Goal: Task Accomplishment & Management: Complete application form

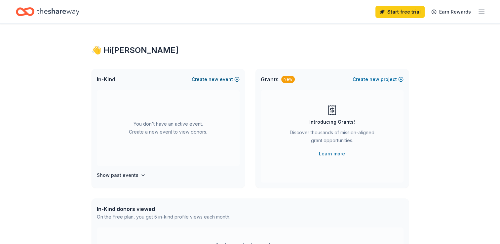
click at [219, 77] on span "new" at bounding box center [214, 79] width 10 height 8
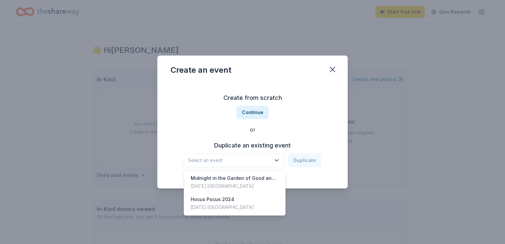
click at [277, 157] on icon "button" at bounding box center [277, 160] width 7 height 7
click at [258, 113] on div "Create from scratch Continue or Duplicate an existing event Select an event Dup…" at bounding box center [253, 130] width 164 height 96
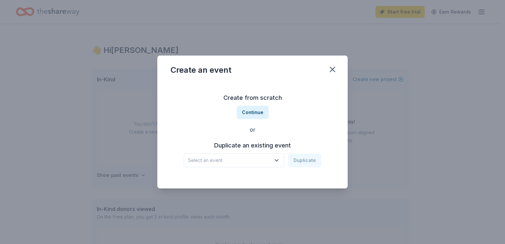
click at [258, 113] on button "Continue" at bounding box center [253, 112] width 32 height 13
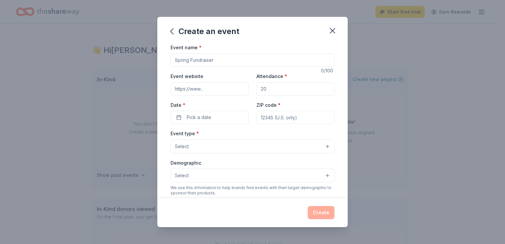
click at [217, 66] on input "Event name *" at bounding box center [253, 60] width 164 height 13
click at [217, 59] on input "Event name *" at bounding box center [253, 60] width 164 height 13
type input "Hocus Pocus 2025"
click at [273, 90] on input "Attendance *" at bounding box center [296, 88] width 78 height 13
type input "150"
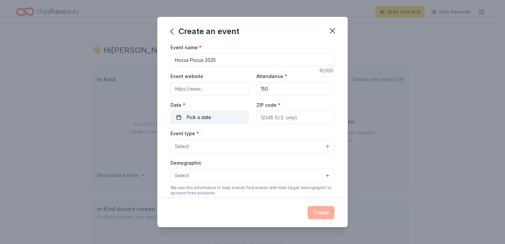
click at [191, 117] on span "Pick a date" at bounding box center [199, 117] width 24 height 8
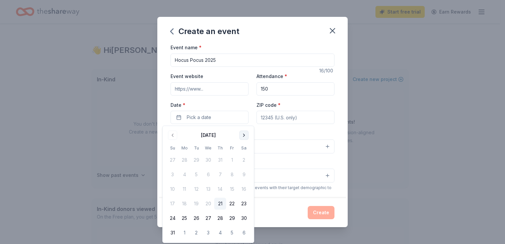
click at [240, 135] on button "Go to next month" at bounding box center [243, 135] width 9 height 9
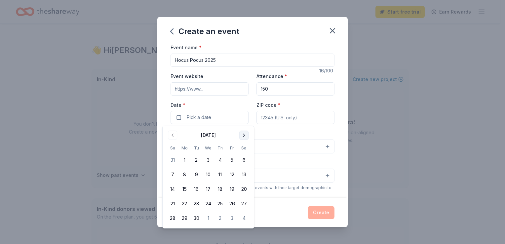
click at [240, 135] on button "Go to next month" at bounding box center [243, 135] width 9 height 9
click at [244, 193] on button "18" at bounding box center [244, 189] width 12 height 12
click at [285, 119] on input "ZIP code *" at bounding box center [296, 117] width 78 height 13
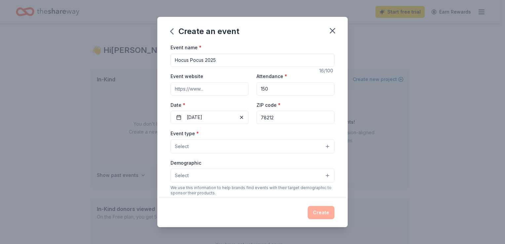
type input "78212"
click at [253, 145] on button "Select" at bounding box center [253, 147] width 164 height 14
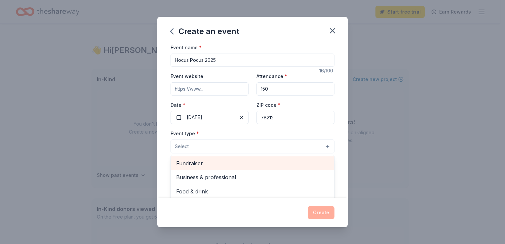
click at [201, 161] on span "Fundraiser" at bounding box center [252, 163] width 153 height 9
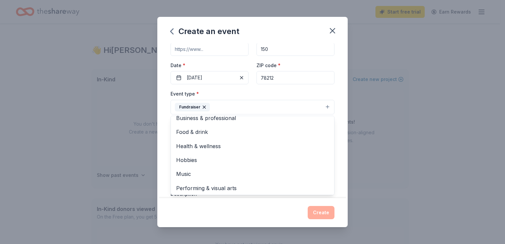
scroll to position [8, 0]
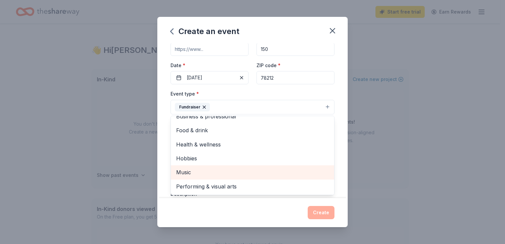
click at [196, 172] on span "Music" at bounding box center [252, 172] width 153 height 9
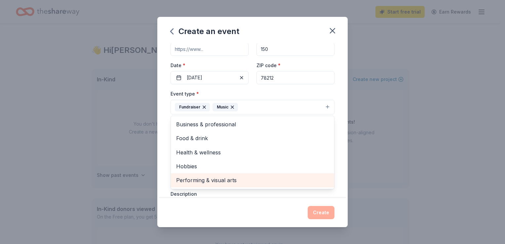
scroll to position [0, 0]
click at [195, 179] on span "Performing & visual arts" at bounding box center [252, 180] width 153 height 9
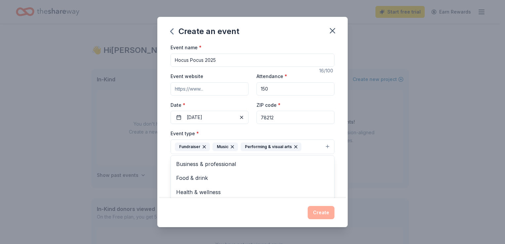
click at [233, 147] on icon "button" at bounding box center [232, 146] width 5 height 5
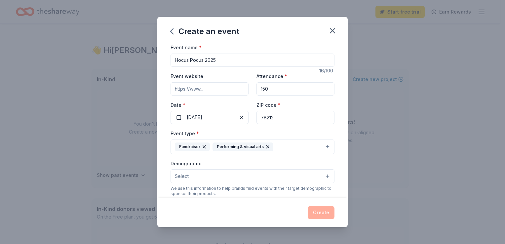
click at [266, 147] on icon "button" at bounding box center [267, 146] width 5 height 5
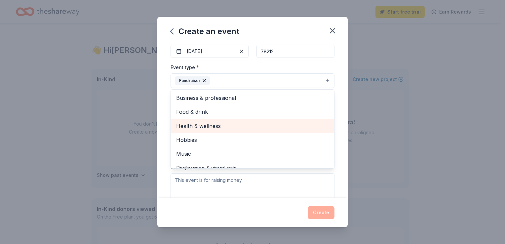
scroll to position [8, 0]
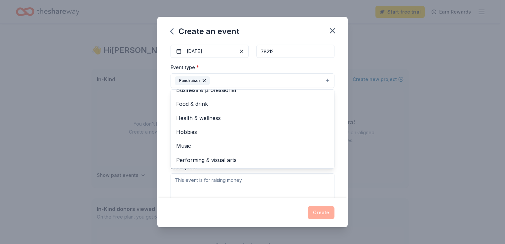
click at [329, 67] on div "Event type * Fundraiser Business & professional Food & drink Health & wellness …" at bounding box center [253, 75] width 164 height 25
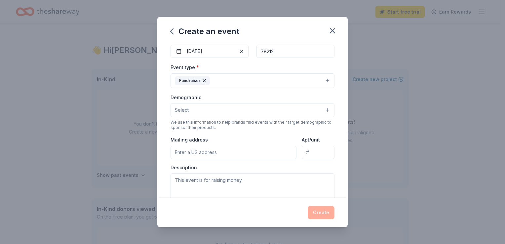
click at [213, 110] on button "Select" at bounding box center [253, 110] width 164 height 14
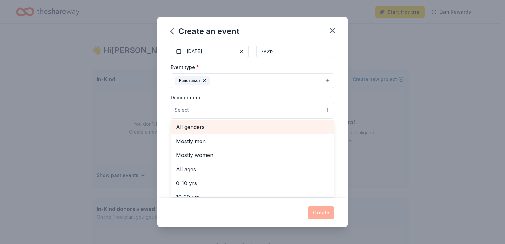
click at [204, 127] on span "All genders" at bounding box center [252, 127] width 153 height 9
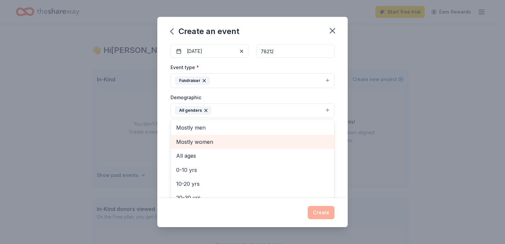
scroll to position [33, 0]
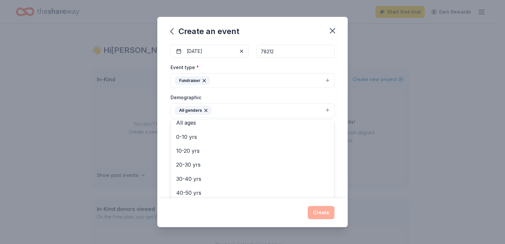
click at [165, 141] on div "Event name * Hocus Pocus 2025 16 /100 Event website Attendance * 150 Date * 10/…" at bounding box center [252, 120] width 191 height 154
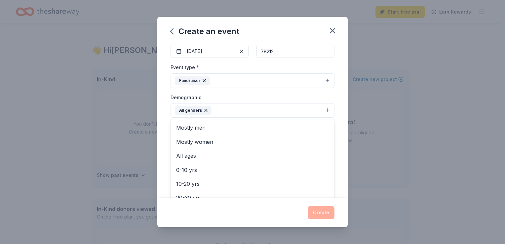
click at [325, 109] on button "All genders" at bounding box center [253, 110] width 164 height 15
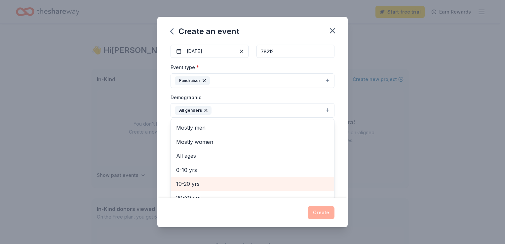
scroll to position [66, 0]
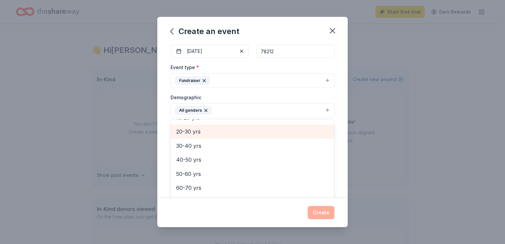
click at [218, 135] on span "20-30 yrs" at bounding box center [252, 131] width 153 height 9
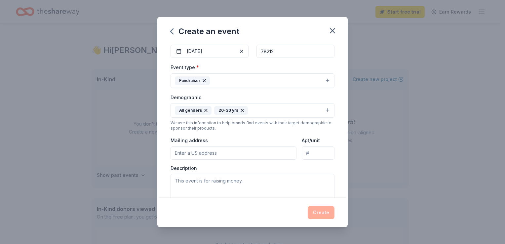
click at [240, 111] on icon "button" at bounding box center [242, 110] width 5 height 5
click at [237, 153] on input "Mailing address" at bounding box center [234, 153] width 126 height 13
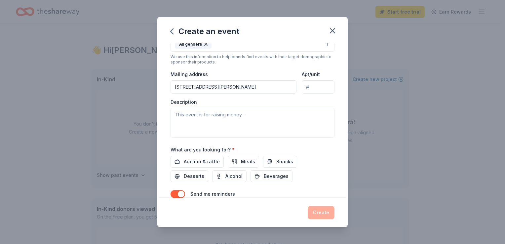
type input "4801 Ranahan Pass, Saint Hedwig, TX, 78152"
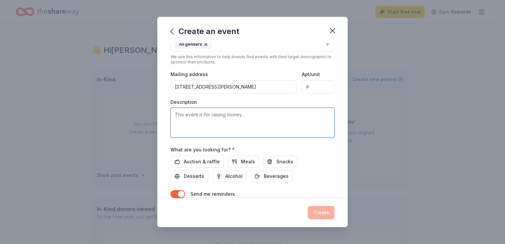
click at [212, 121] on textarea at bounding box center [253, 123] width 164 height 30
paste textarea "Fiesta Youth is San Antonio's most comprehensive LGBTQ+ (lesbian, gay, bisexual…"
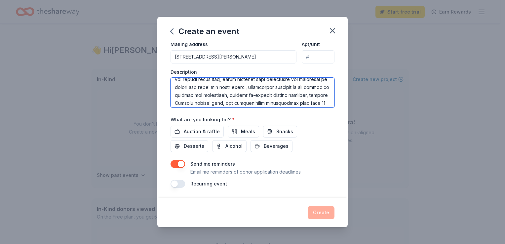
scroll to position [143, 0]
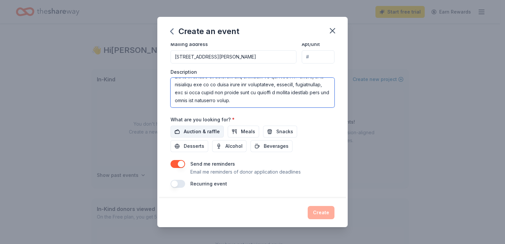
type textarea "Fiesta Youth is San Antonio's most comprehensive LGBTQ+ (lesbian, gay, bisexual…"
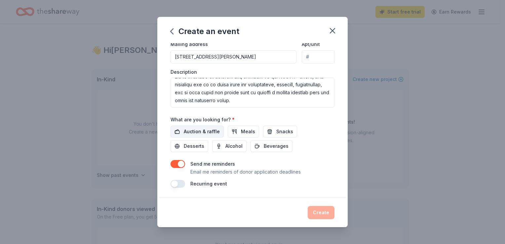
click at [197, 132] on span "Auction & raffle" at bounding box center [202, 132] width 36 height 8
click at [177, 185] on button "button" at bounding box center [178, 184] width 15 height 8
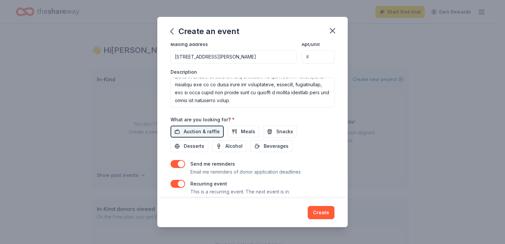
click at [320, 193] on div "Recurring event This is a recurring event. The next event is in:" at bounding box center [253, 188] width 164 height 16
click at [295, 192] on div "Recurring event This is a recurring event. The next event is in:" at bounding box center [253, 188] width 164 height 16
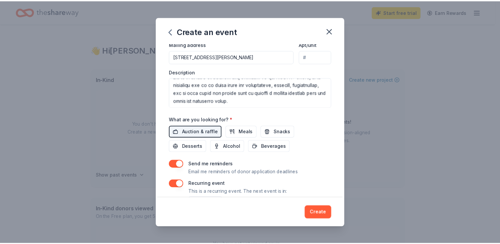
scroll to position [186, 0]
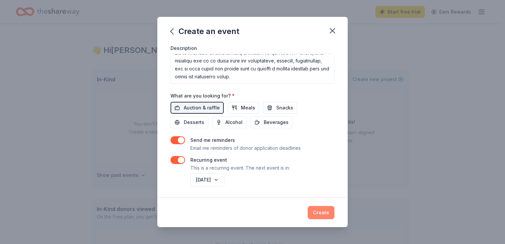
click at [325, 215] on button "Create" at bounding box center [321, 212] width 27 height 13
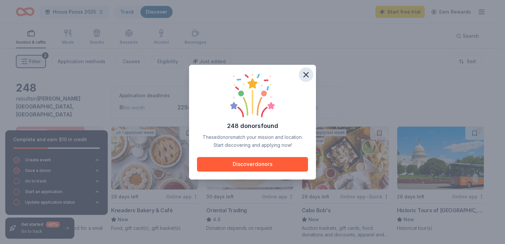
click at [307, 71] on icon "button" at bounding box center [306, 74] width 9 height 9
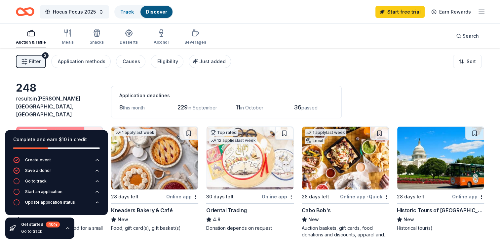
click at [320, 68] on div "Filter 2 Application methods Causes Eligibility Just added Sort" at bounding box center [250, 61] width 500 height 26
click at [67, 227] on icon "button" at bounding box center [67, 228] width 5 height 5
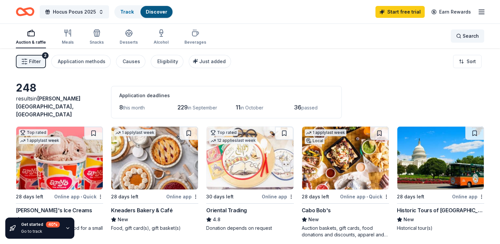
click at [463, 35] on div "Search" at bounding box center [467, 36] width 23 height 8
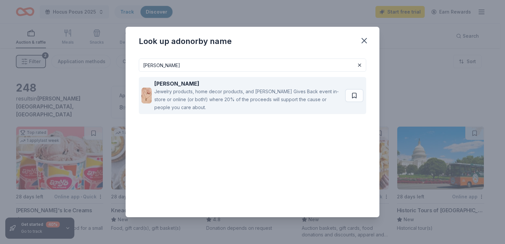
type input "kendra scott"
click at [206, 97] on div "Jewelry products, home decor products, and [PERSON_NAME] Gives Back event in-st…" at bounding box center [248, 100] width 188 height 24
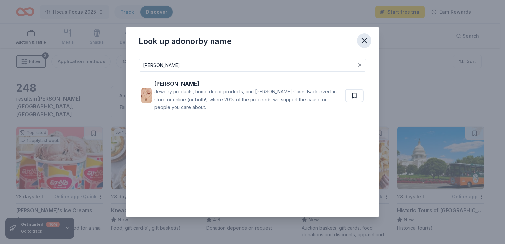
click at [369, 37] on icon "button" at bounding box center [364, 40] width 9 height 9
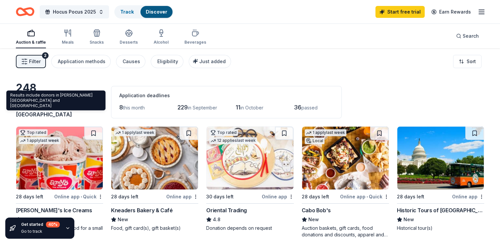
click at [69, 110] on span "Olmos Park, TX" at bounding box center [48, 106] width 65 height 22
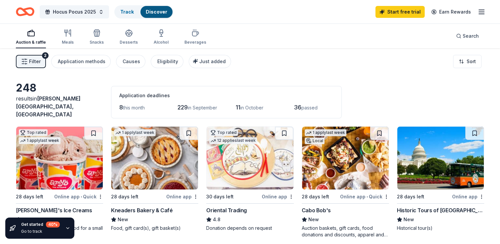
click at [69, 110] on span "Olmos Park, TX" at bounding box center [48, 106] width 65 height 22
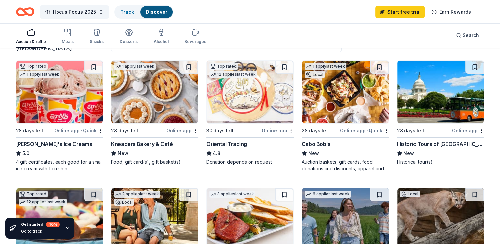
click at [67, 228] on icon "button" at bounding box center [67, 228] width 5 height 5
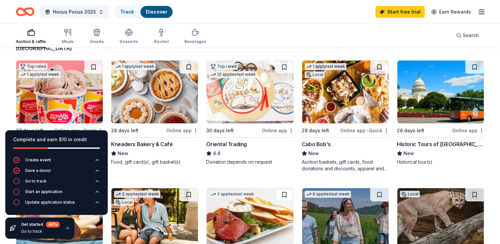
click at [67, 228] on icon "button" at bounding box center [67, 228] width 3 height 1
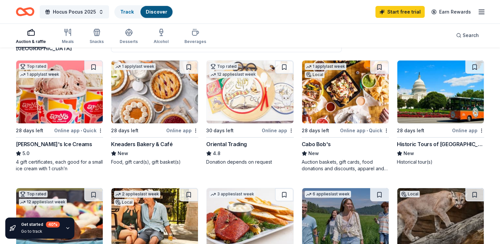
scroll to position [0, 0]
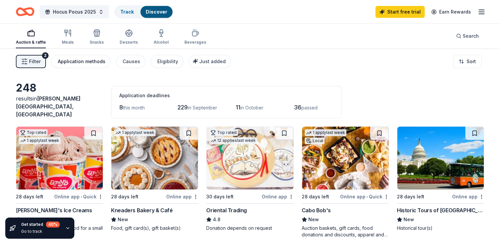
click at [83, 60] on div "Application methods" at bounding box center [82, 62] width 48 height 8
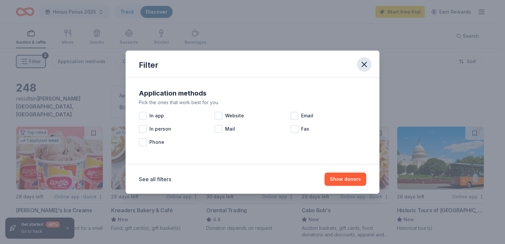
click at [364, 64] on icon "button" at bounding box center [364, 64] width 5 height 5
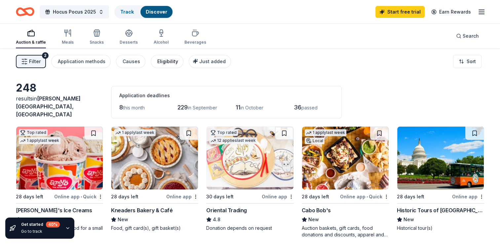
click at [164, 63] on div "Eligibility" at bounding box center [167, 62] width 21 height 8
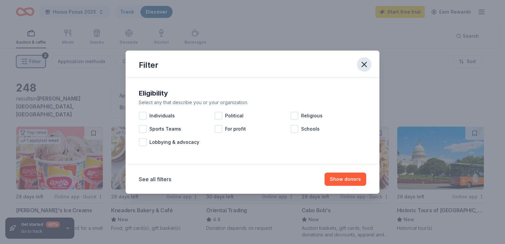
click at [362, 66] on icon "button" at bounding box center [364, 64] width 9 height 9
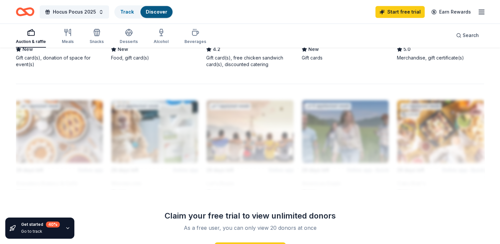
scroll to position [620, 0]
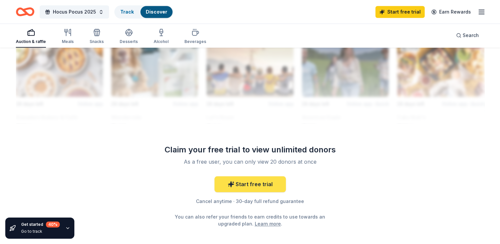
click at [250, 176] on link "Start free trial" at bounding box center [250, 184] width 71 height 16
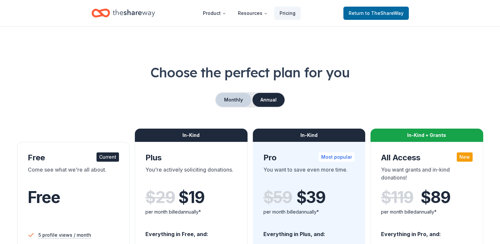
click at [236, 102] on button "Monthly" at bounding box center [233, 100] width 35 height 14
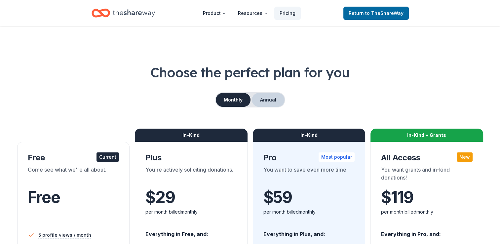
click at [263, 100] on button "Annual" at bounding box center [268, 100] width 33 height 14
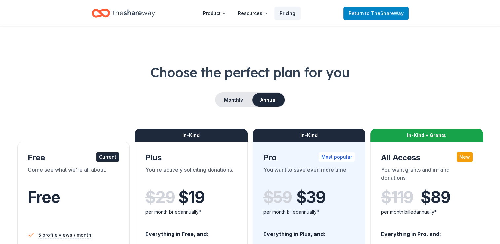
click at [381, 12] on span "to TheShareWay" at bounding box center [384, 13] width 38 height 6
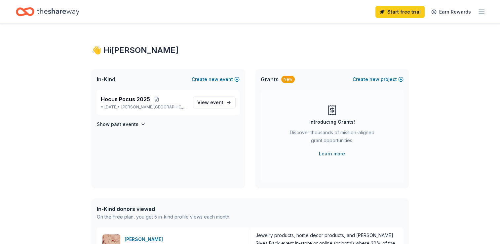
click at [339, 153] on link "Learn more" at bounding box center [332, 154] width 26 height 8
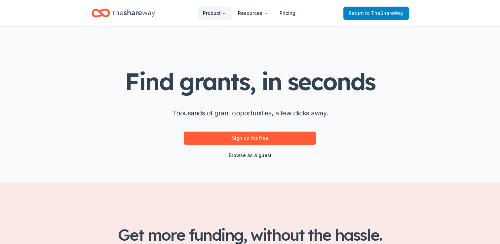
click at [382, 11] on span "to TheShareWay" at bounding box center [384, 13] width 38 height 6
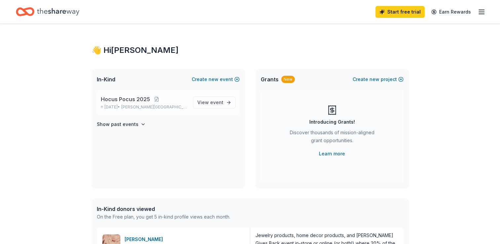
click at [163, 108] on span "[PERSON_NAME][GEOGRAPHIC_DATA], [GEOGRAPHIC_DATA]" at bounding box center [154, 107] width 66 height 5
click at [213, 103] on span "event" at bounding box center [216, 103] width 13 height 6
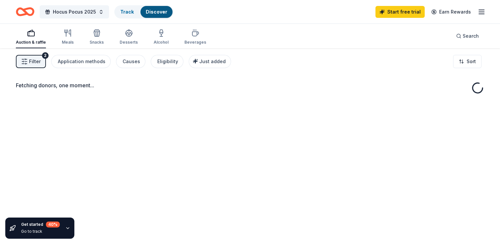
click at [19, 61] on button "Filter 2" at bounding box center [31, 61] width 30 height 13
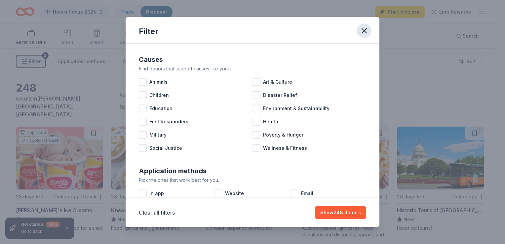
click at [366, 31] on icon "button" at bounding box center [364, 30] width 9 height 9
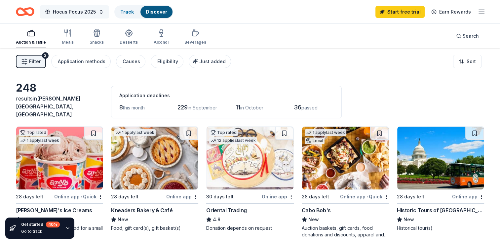
click at [86, 13] on span "Hocus Pocus 2025" at bounding box center [74, 12] width 43 height 8
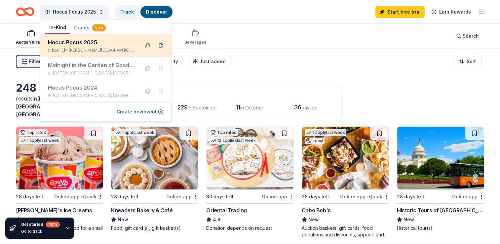
click at [159, 46] on button at bounding box center [161, 45] width 11 height 11
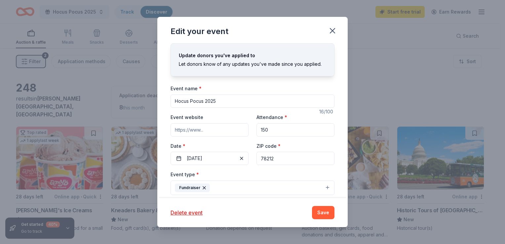
scroll to position [33, 0]
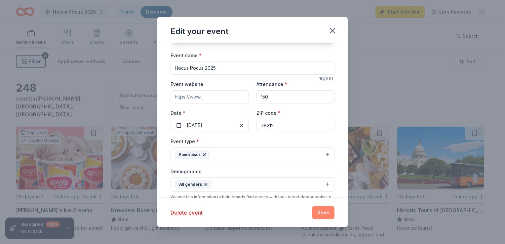
click at [327, 214] on button "Save" at bounding box center [323, 212] width 22 height 13
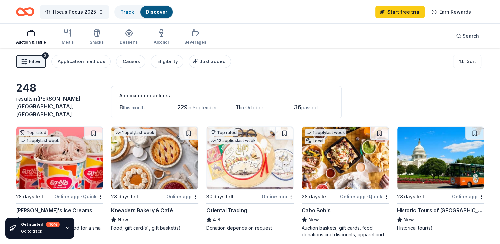
click at [41, 60] on button "Filter 2" at bounding box center [31, 61] width 30 height 13
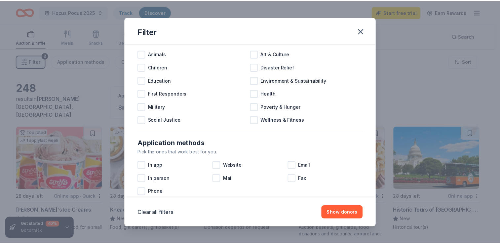
scroll to position [0, 0]
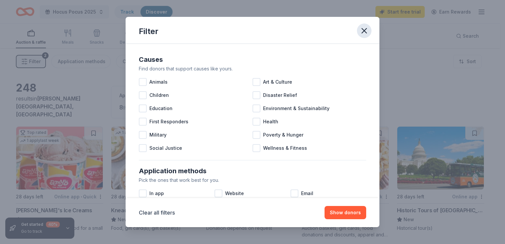
click at [365, 32] on icon "button" at bounding box center [364, 30] width 9 height 9
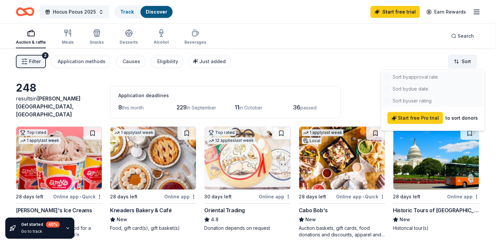
click at [470, 59] on html "Hocus Pocus 2025 Track Discover Start free trial Earn Rewards Auction & raffle …" at bounding box center [250, 122] width 500 height 244
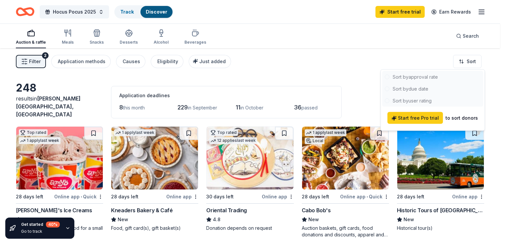
click at [440, 62] on html "Hocus Pocus 2025 Track Discover Start free trial Earn Rewards Auction & raffle …" at bounding box center [252, 122] width 505 height 244
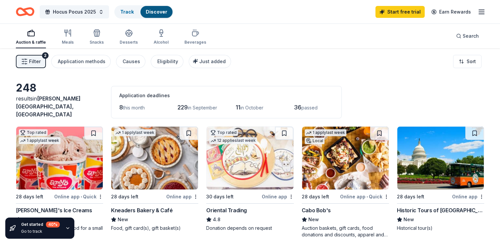
click at [23, 63] on icon "button" at bounding box center [24, 61] width 7 height 7
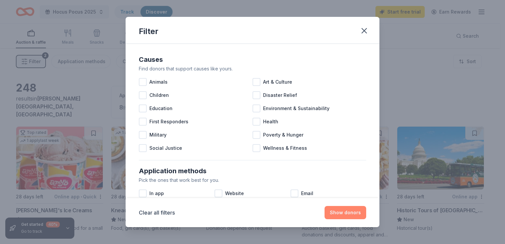
click at [349, 213] on button "Show donors" at bounding box center [346, 212] width 42 height 13
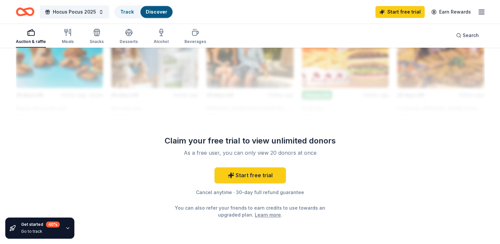
scroll to position [653, 0]
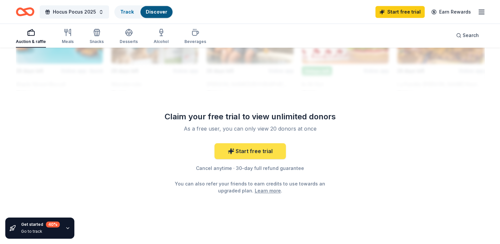
click at [267, 143] on link "Start free trial" at bounding box center [250, 151] width 71 height 16
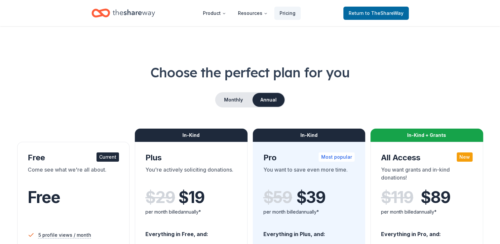
click at [48, 159] on div "Free Current" at bounding box center [74, 157] width 92 height 11
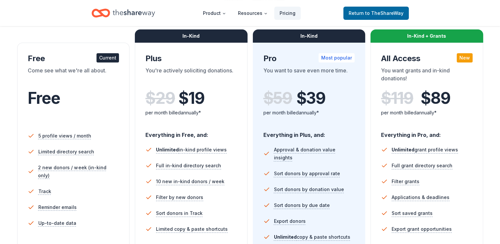
scroll to position [66, 0]
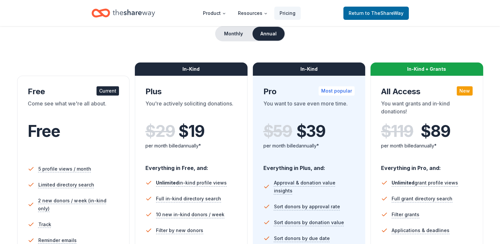
click at [462, 41] on div "Monthly Annual" at bounding box center [250, 33] width 469 height 15
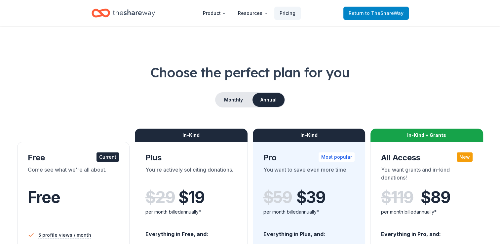
click at [368, 16] on span "Return to TheShareWay" at bounding box center [376, 13] width 55 height 8
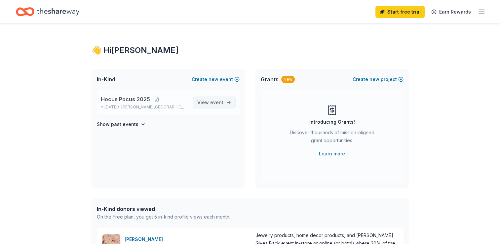
click at [221, 103] on span "event" at bounding box center [216, 103] width 13 height 6
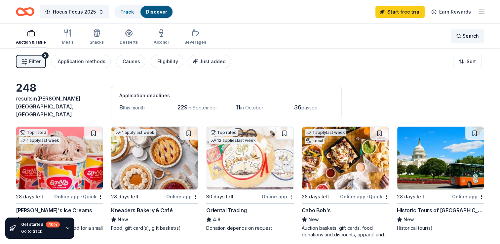
click at [467, 34] on span "Search" at bounding box center [471, 36] width 16 height 8
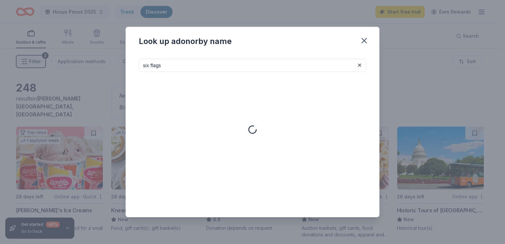
type input "six flags"
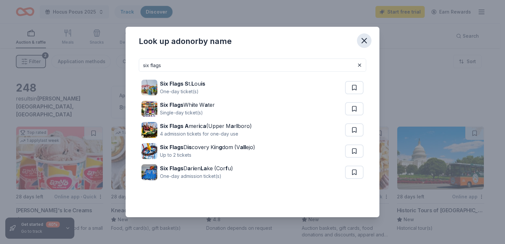
click at [367, 43] on icon "button" at bounding box center [364, 40] width 9 height 9
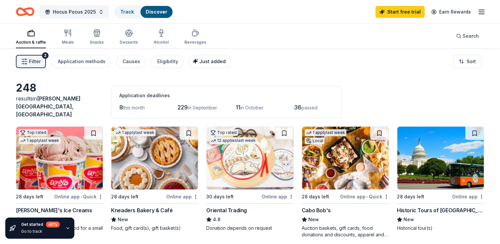
click at [212, 62] on span "Just added" at bounding box center [212, 62] width 26 height 6
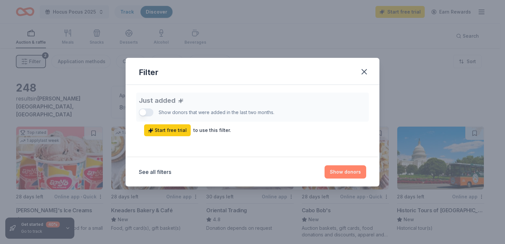
click at [341, 172] on button "Show donors" at bounding box center [346, 171] width 42 height 13
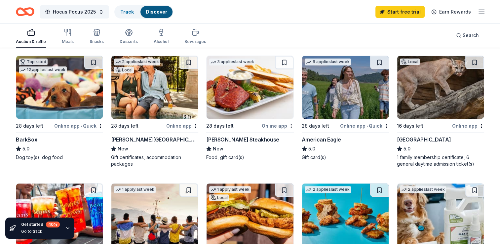
scroll to position [165, 0]
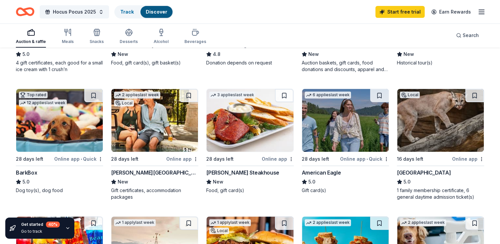
click at [156, 101] on div "2 applies last week Local" at bounding box center [137, 98] width 52 height 19
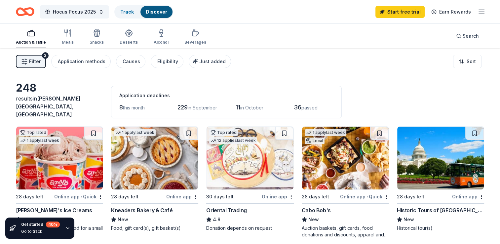
scroll to position [66, 0]
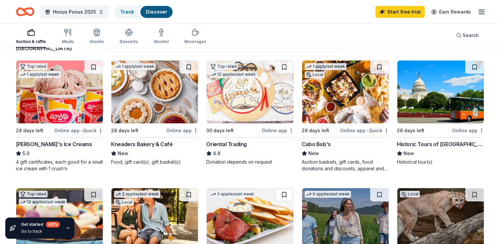
click at [326, 79] on img at bounding box center [345, 92] width 87 height 63
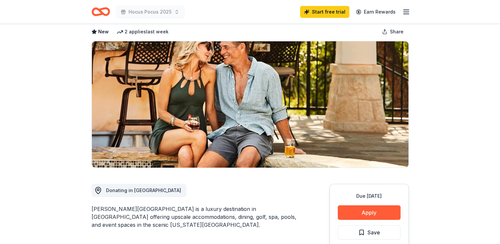
scroll to position [66, 0]
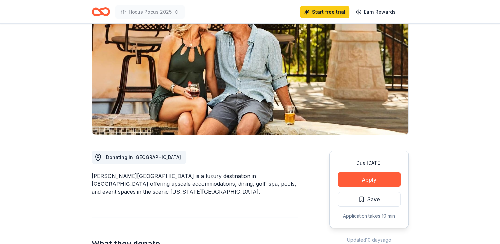
click at [108, 158] on span "Donating in TX" at bounding box center [143, 157] width 75 height 6
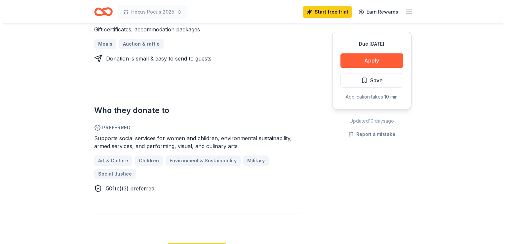
scroll to position [165, 0]
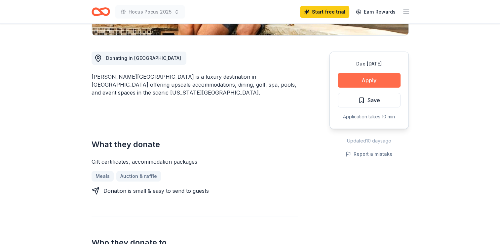
click at [385, 81] on button "Apply" at bounding box center [369, 80] width 63 height 15
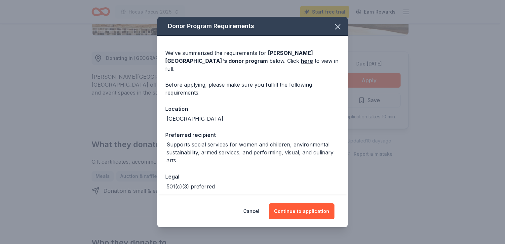
scroll to position [22, 0]
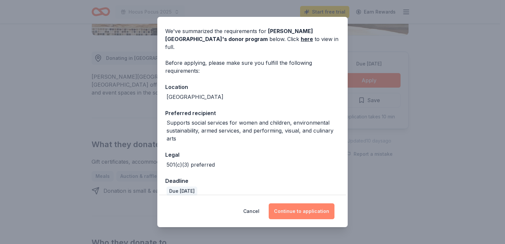
click at [288, 210] on button "Continue to application" at bounding box center [302, 211] width 66 height 16
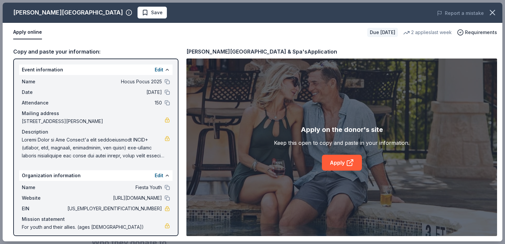
scroll to position [3, 0]
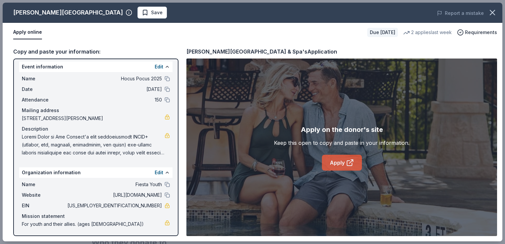
click at [344, 167] on link "Apply" at bounding box center [342, 163] width 40 height 16
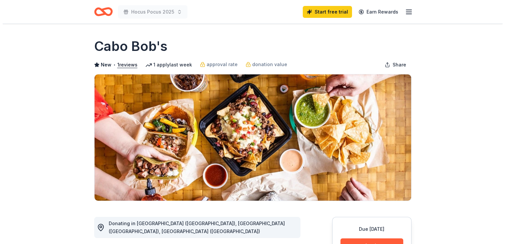
scroll to position [66, 0]
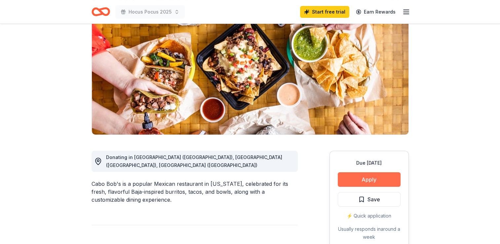
click at [371, 182] on button "Apply" at bounding box center [369, 179] width 63 height 15
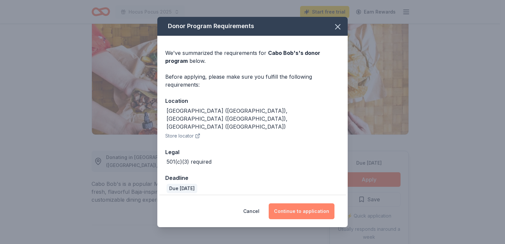
click at [298, 205] on button "Continue to application" at bounding box center [302, 211] width 66 height 16
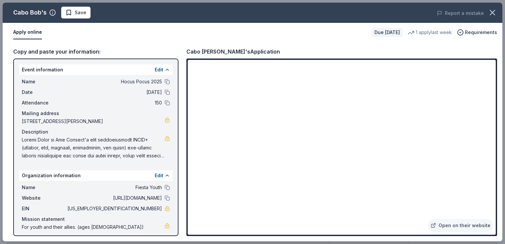
drag, startPoint x: 149, startPoint y: 208, endPoint x: 116, endPoint y: 204, distance: 33.0
click at [116, 204] on div "Name Fiesta Youth Website [URL][DOMAIN_NAME] EIN [US_EMPLOYER_IDENTIFICATION_NU…" at bounding box center [95, 207] width 153 height 53
drag, startPoint x: 133, startPoint y: 209, endPoint x: 166, endPoint y: 209, distance: 33.1
click at [166, 209] on div "Name Fiesta Youth Website [URL][DOMAIN_NAME] EIN [US_EMPLOYER_IDENTIFICATION_NU…" at bounding box center [95, 207] width 153 height 53
